Goal: Find contact information: Find contact information

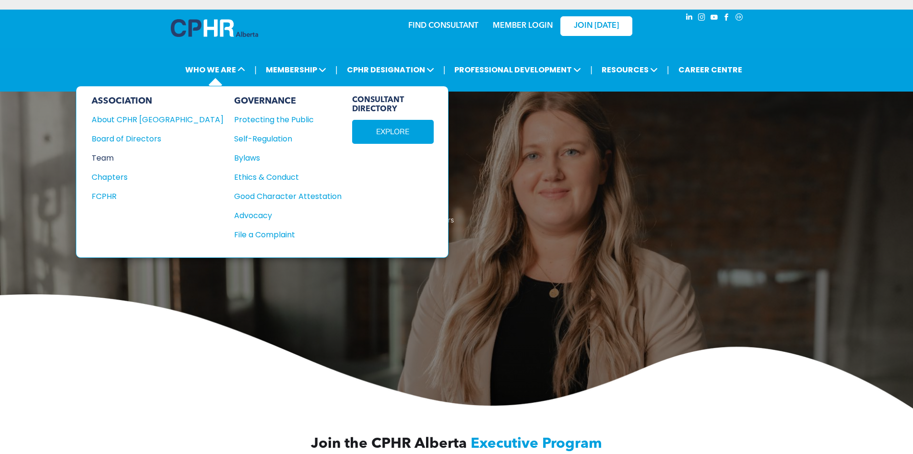
click at [106, 158] on div "Team" at bounding box center [151, 158] width 119 height 12
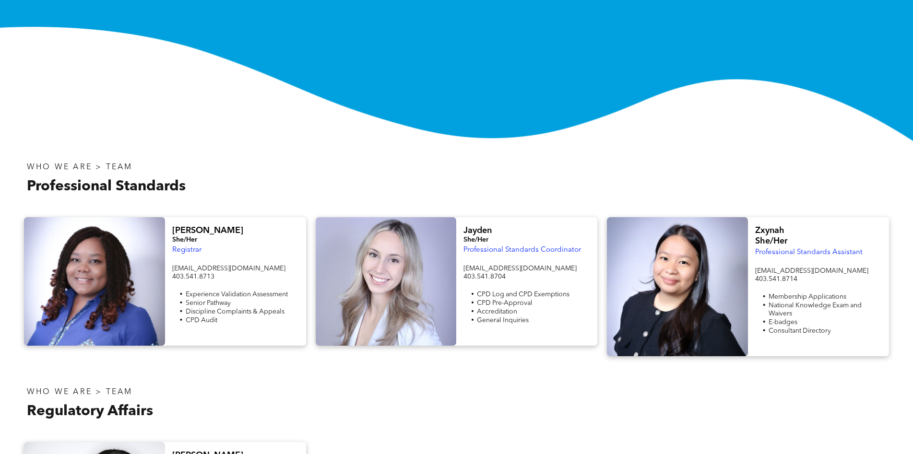
scroll to position [196, 0]
click at [185, 230] on span "[PERSON_NAME]" at bounding box center [207, 231] width 71 height 9
copy span "[PERSON_NAME]"
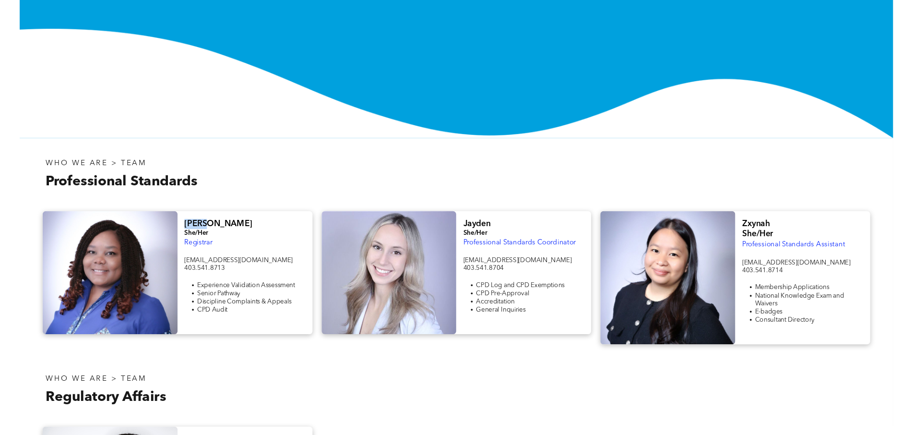
scroll to position [191, 0]
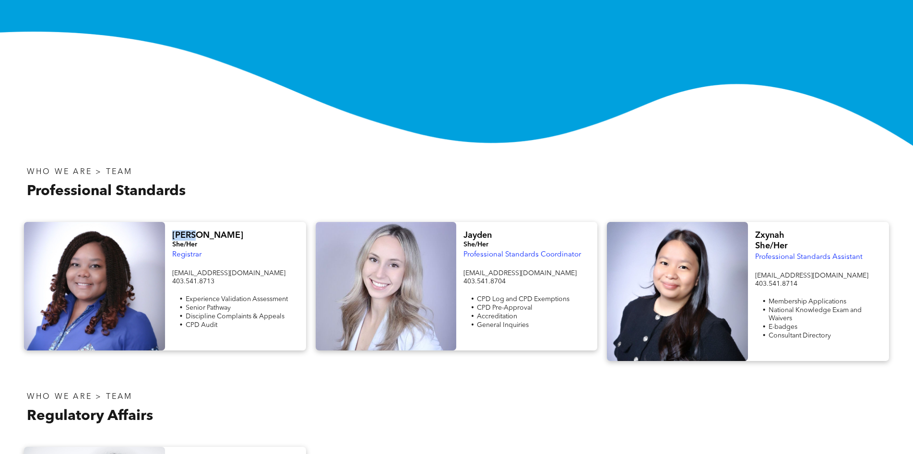
copy span "[PERSON_NAME]"
click at [493, 407] on div at bounding box center [676, 409] width 438 height 57
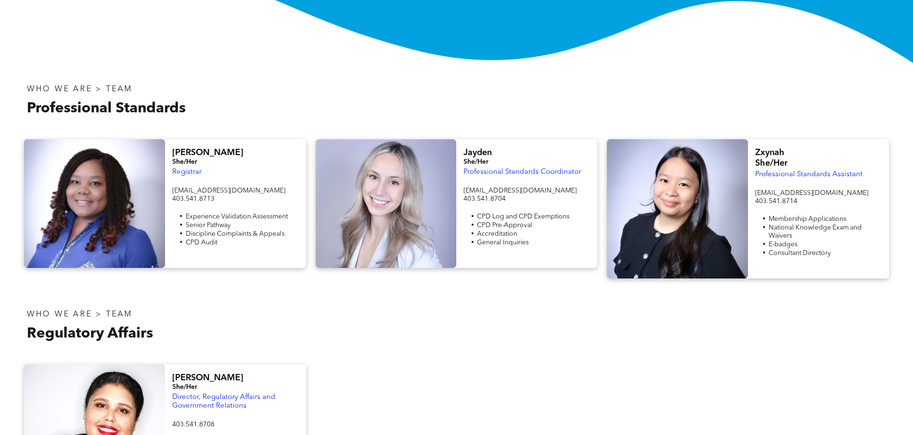
scroll to position [1512, 0]
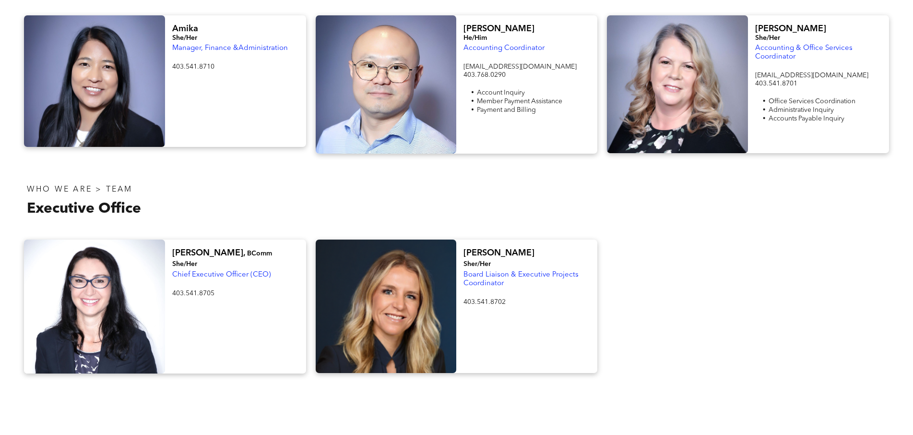
click at [203, 258] on span "BComm She/Her" at bounding box center [222, 258] width 100 height 17
copy span "[PERSON_NAME],"
click at [589, 208] on div at bounding box center [676, 201] width 438 height 57
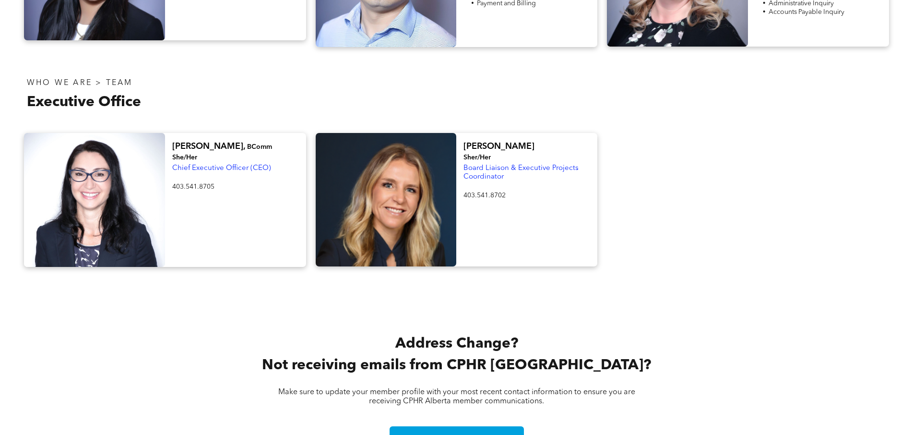
scroll to position [1539, 0]
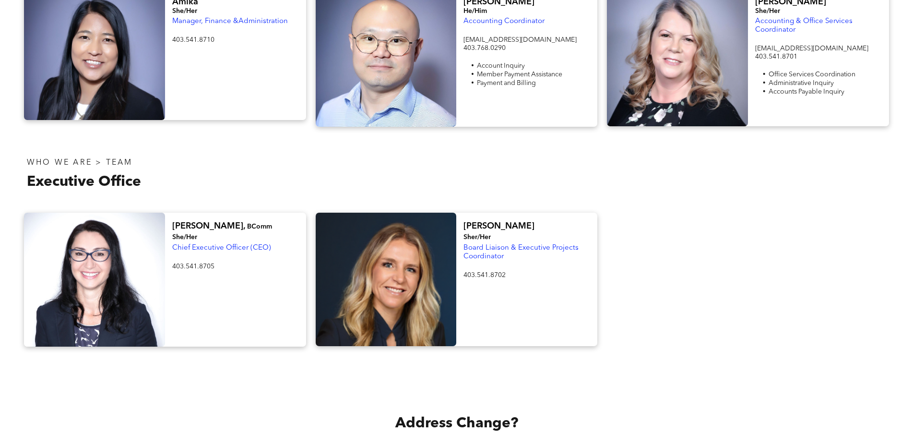
click at [729, 237] on div at bounding box center [748, 280] width 292 height 134
copy body "Office Suite [GEOGRAPHIC_DATA][STREET_ADDRESS] Business Hours: 8:00 am - 4:00 p…"
